Goal: Task Accomplishment & Management: Use online tool/utility

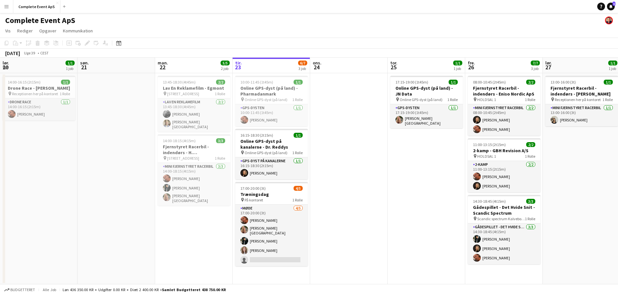
scroll to position [0, 155]
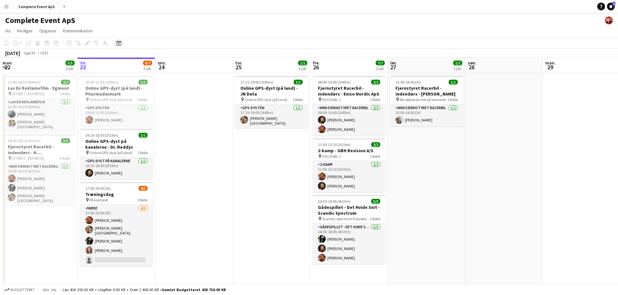
click at [120, 43] on icon "Datovælger" at bounding box center [118, 43] width 5 height 5
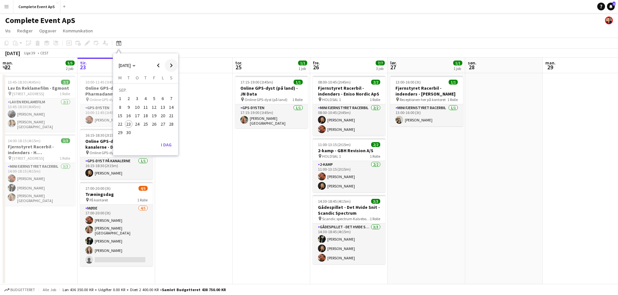
click at [170, 67] on span "Next month" at bounding box center [171, 65] width 13 height 13
click at [144, 134] on span "30" at bounding box center [146, 133] width 8 height 8
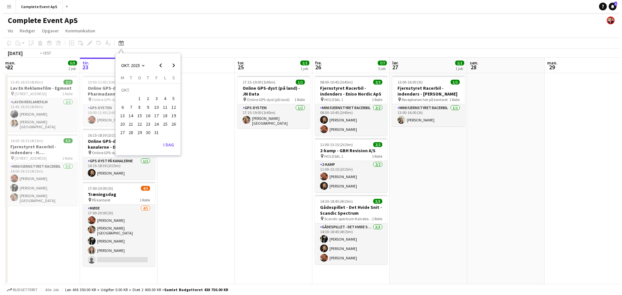
scroll to position [0, 223]
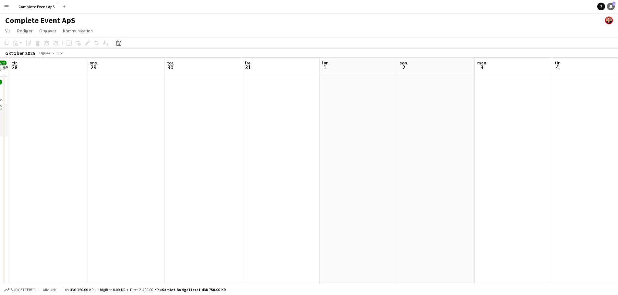
click at [612, 6] on icon "Notifikationer" at bounding box center [611, 7] width 4 height 4
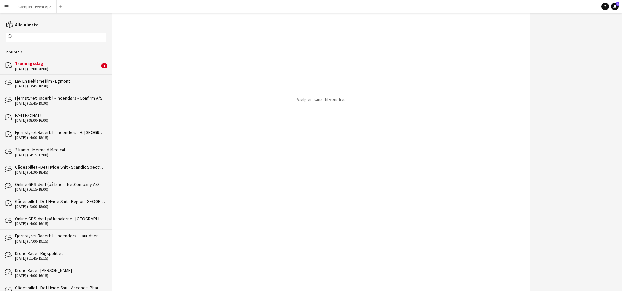
click at [53, 63] on div "Træningsdag" at bounding box center [57, 64] width 85 height 6
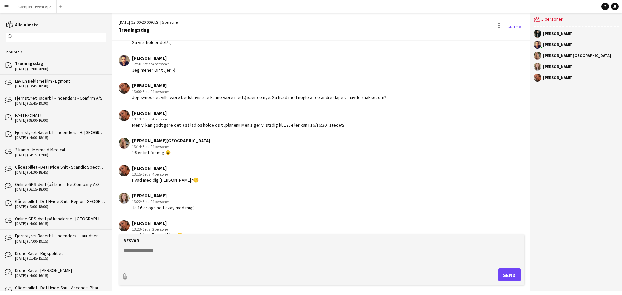
scroll to position [316, 0]
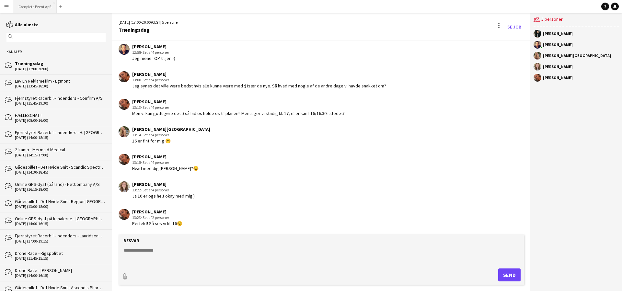
click at [38, 5] on button "Complete Event ApS Luk" at bounding box center [34, 6] width 43 height 13
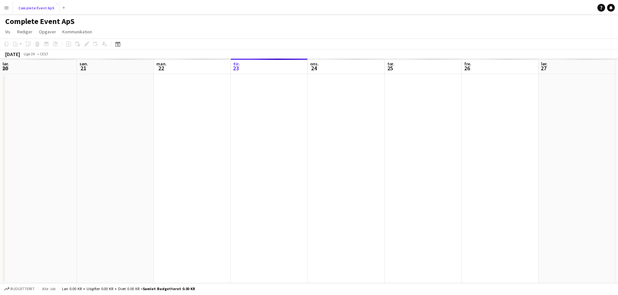
scroll to position [0, 155]
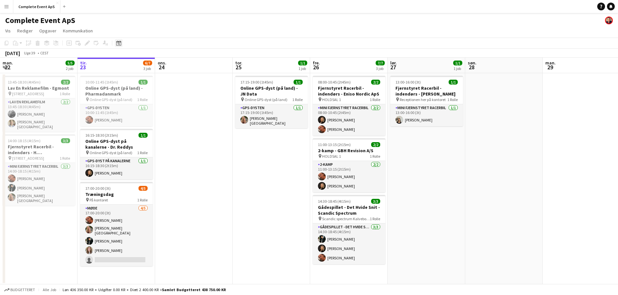
click at [118, 42] on icon at bounding box center [118, 43] width 5 height 5
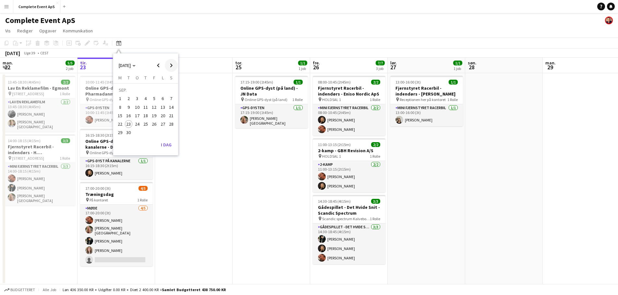
click at [169, 65] on span "Next month" at bounding box center [171, 65] width 13 height 13
click at [146, 132] on span "30" at bounding box center [146, 133] width 8 height 8
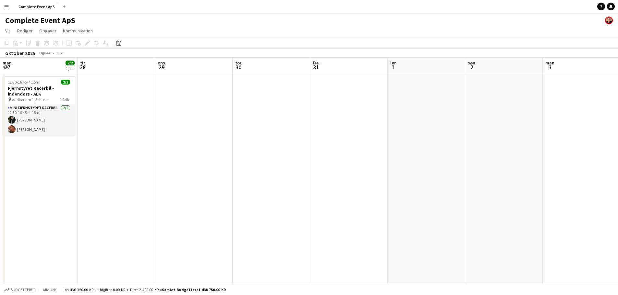
scroll to position [0, 223]
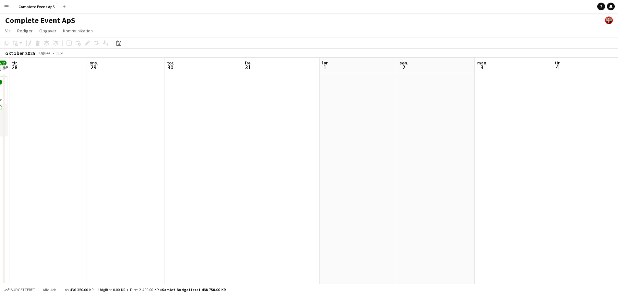
click at [197, 132] on app-date-cell at bounding box center [202, 179] width 77 height 212
